Goal: Information Seeking & Learning: Check status

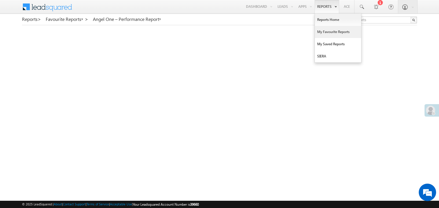
click at [321, 32] on link "My Favourite Reports" at bounding box center [338, 32] width 46 height 12
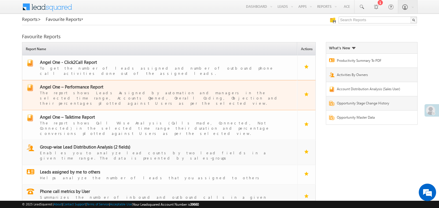
click at [78, 84] on span "Angel One – Performance Report" at bounding box center [71, 87] width 63 height 6
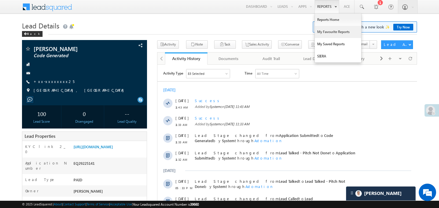
click at [326, 31] on link "My Favourite Reports" at bounding box center [338, 32] width 46 height 12
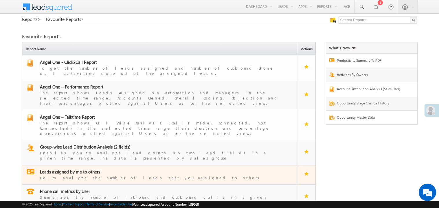
click at [72, 169] on span "Leads assigned by me to others" at bounding box center [70, 172] width 60 height 6
